Goal: Task Accomplishment & Management: Use online tool/utility

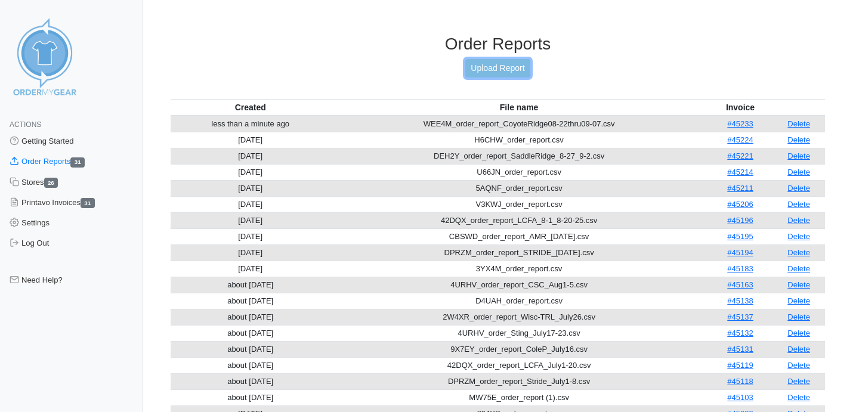
click at [496, 69] on link "Upload Report" at bounding box center [497, 68] width 64 height 18
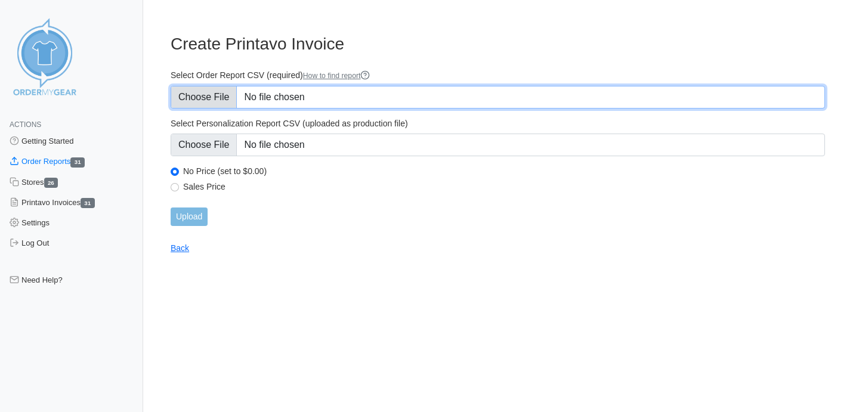
click at [208, 95] on input "Select Order Report CSV (required) How to find report" at bounding box center [498, 97] width 654 height 23
type input "C:\fakepath\V3KWJ_order_report_EastSwim08-27thru09-05.csv"
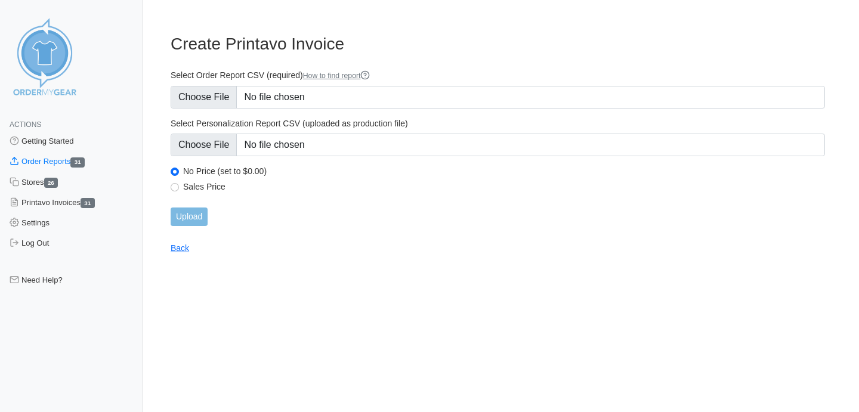
click at [200, 187] on label "Sales Price" at bounding box center [504, 186] width 642 height 11
click at [179, 187] on input "Sales Price" at bounding box center [175, 187] width 8 height 8
radio input "true"
click at [186, 220] on input "Upload" at bounding box center [189, 217] width 37 height 18
